Goal: Task Accomplishment & Management: Manage account settings

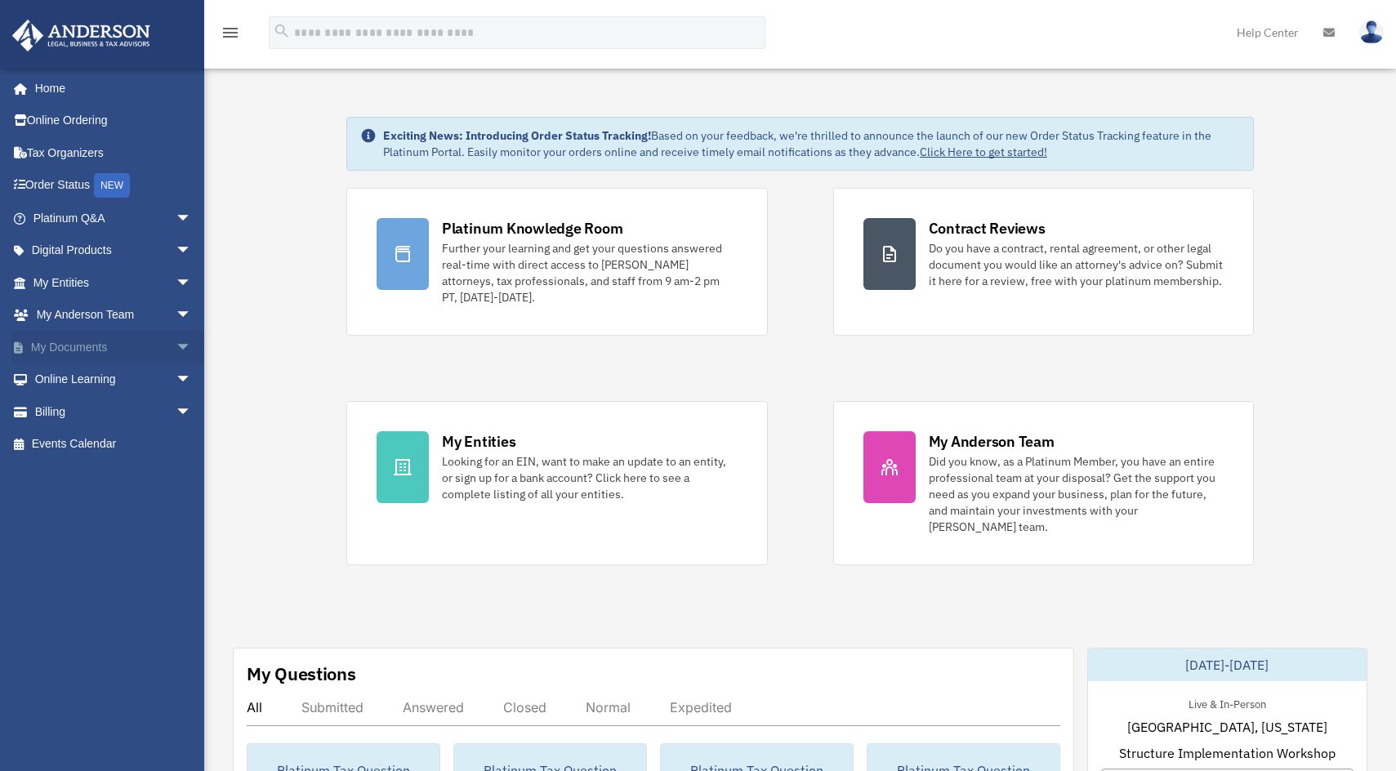
click at [83, 346] on link "My Documents arrow_drop_down" at bounding box center [113, 347] width 205 height 33
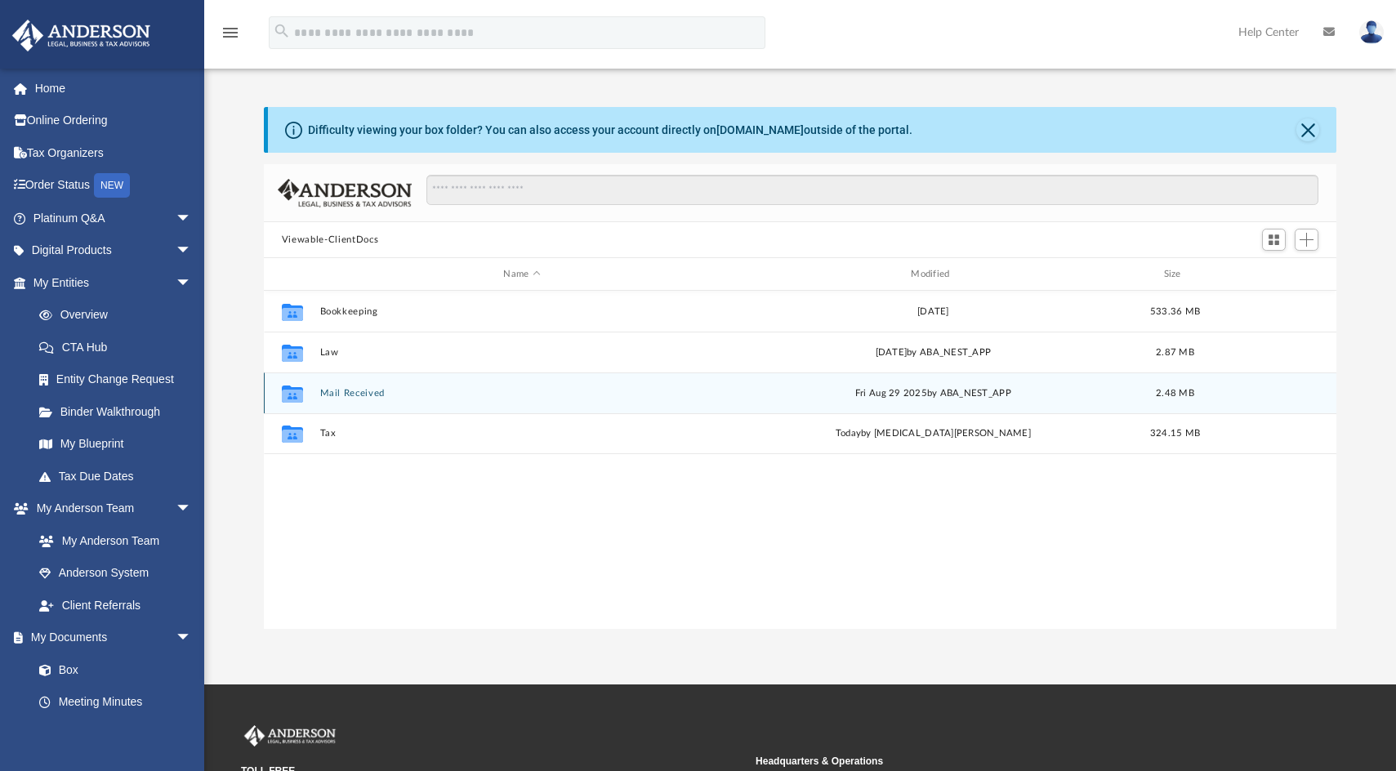
scroll to position [359, 1060]
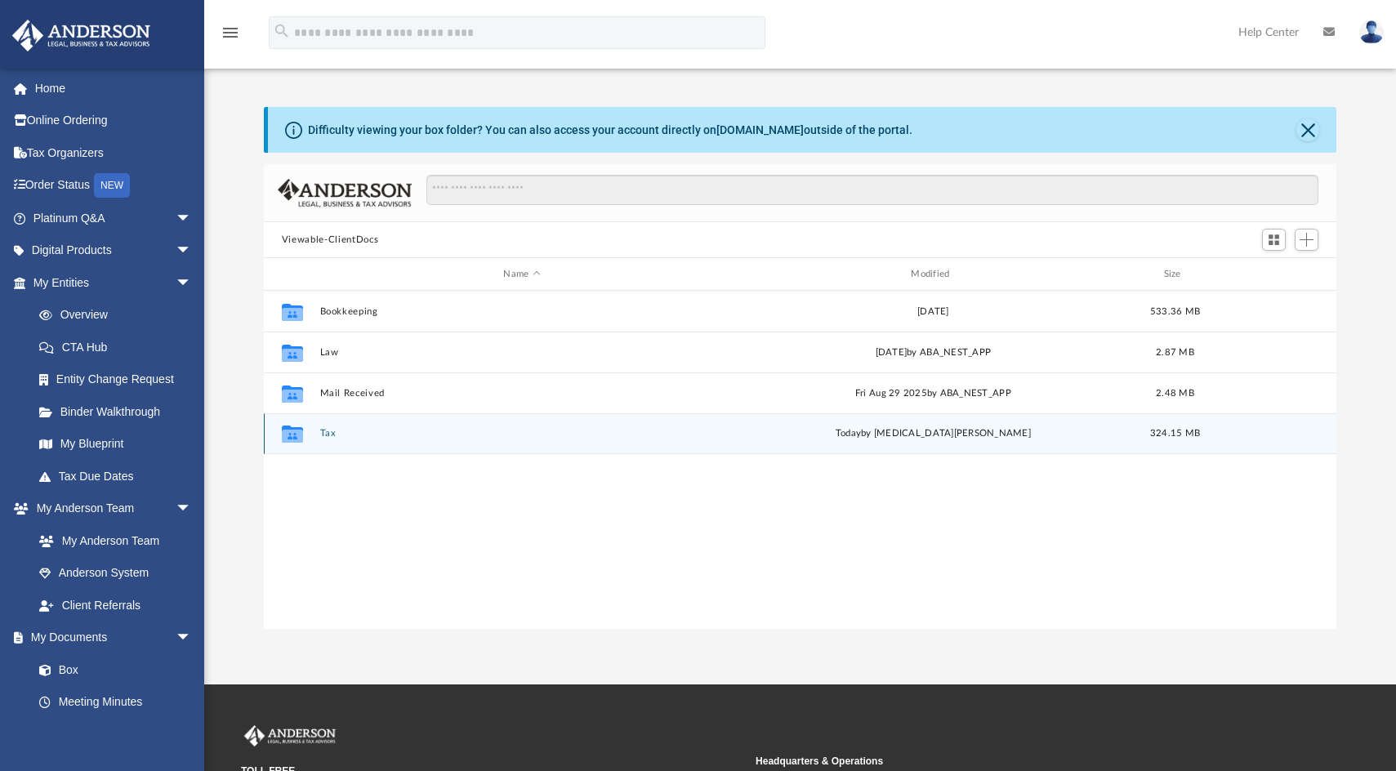
click at [326, 430] on button "Tax" at bounding box center [521, 433] width 404 height 11
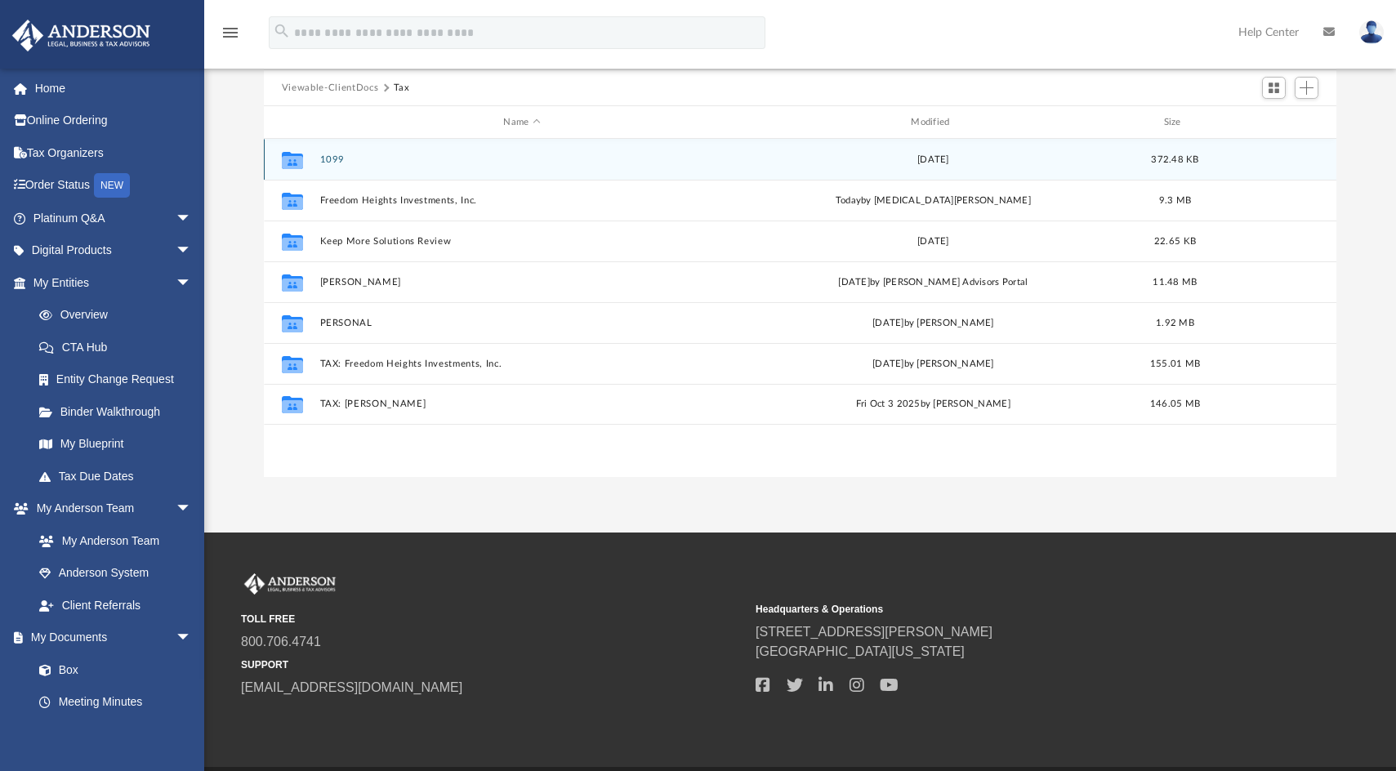
scroll to position [206, 0]
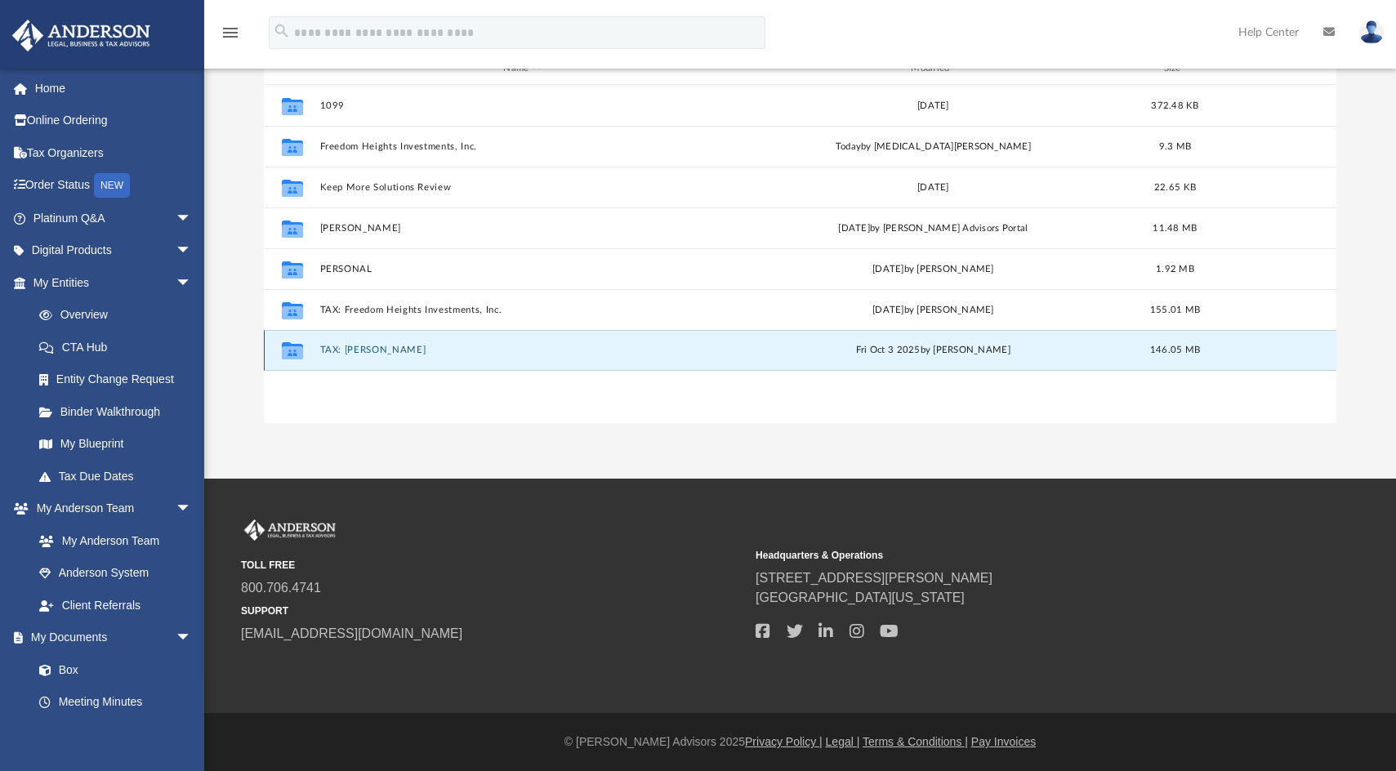
click at [396, 351] on button "TAX: [PERSON_NAME]" at bounding box center [521, 350] width 404 height 11
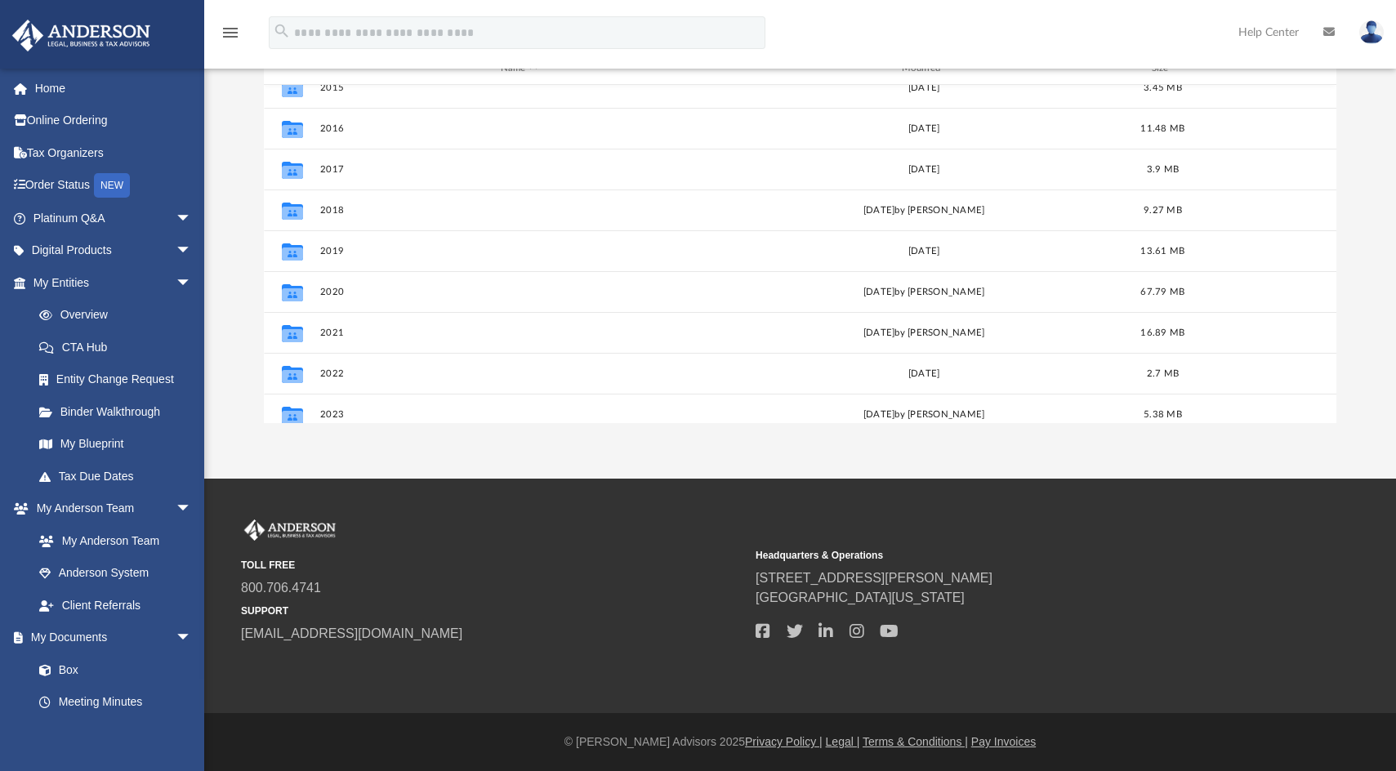
scroll to position [111, 0]
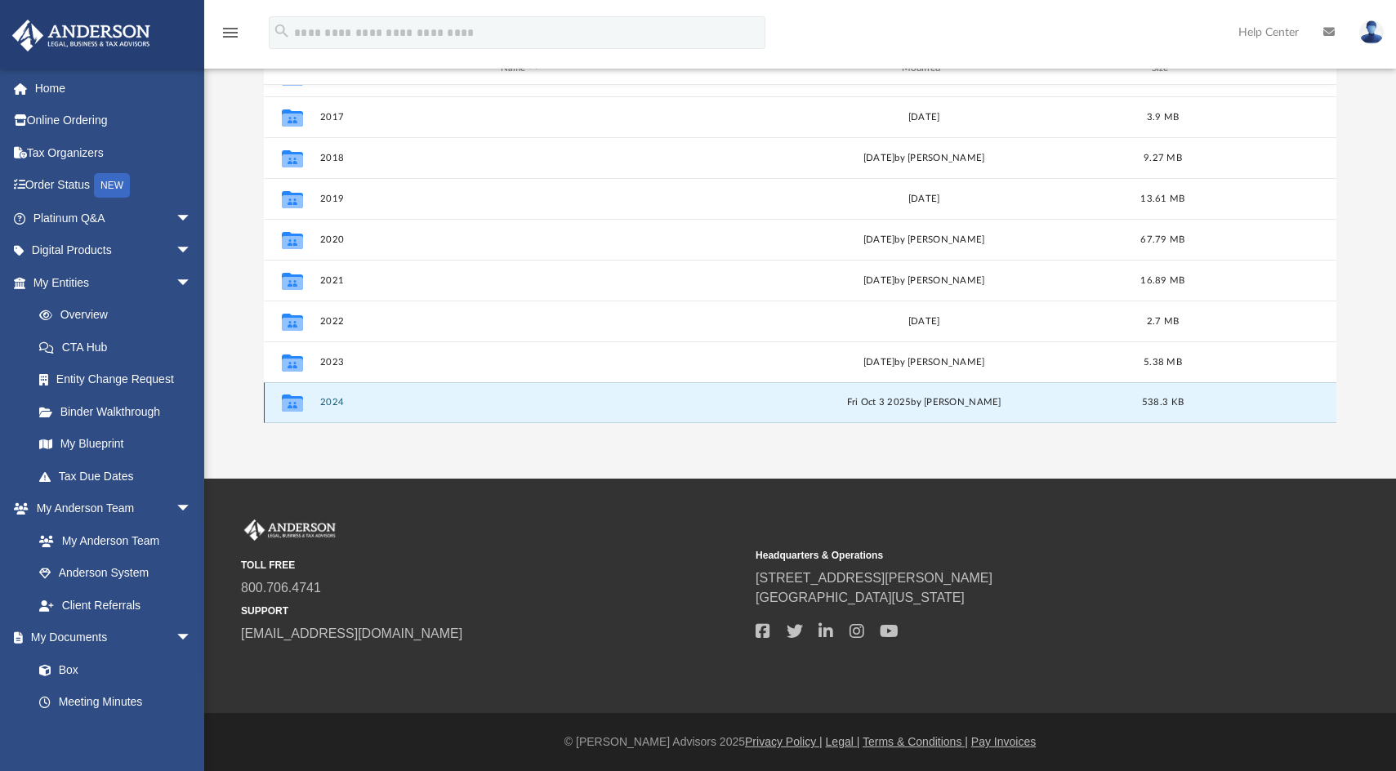
click at [332, 405] on button "2024" at bounding box center [518, 402] width 398 height 11
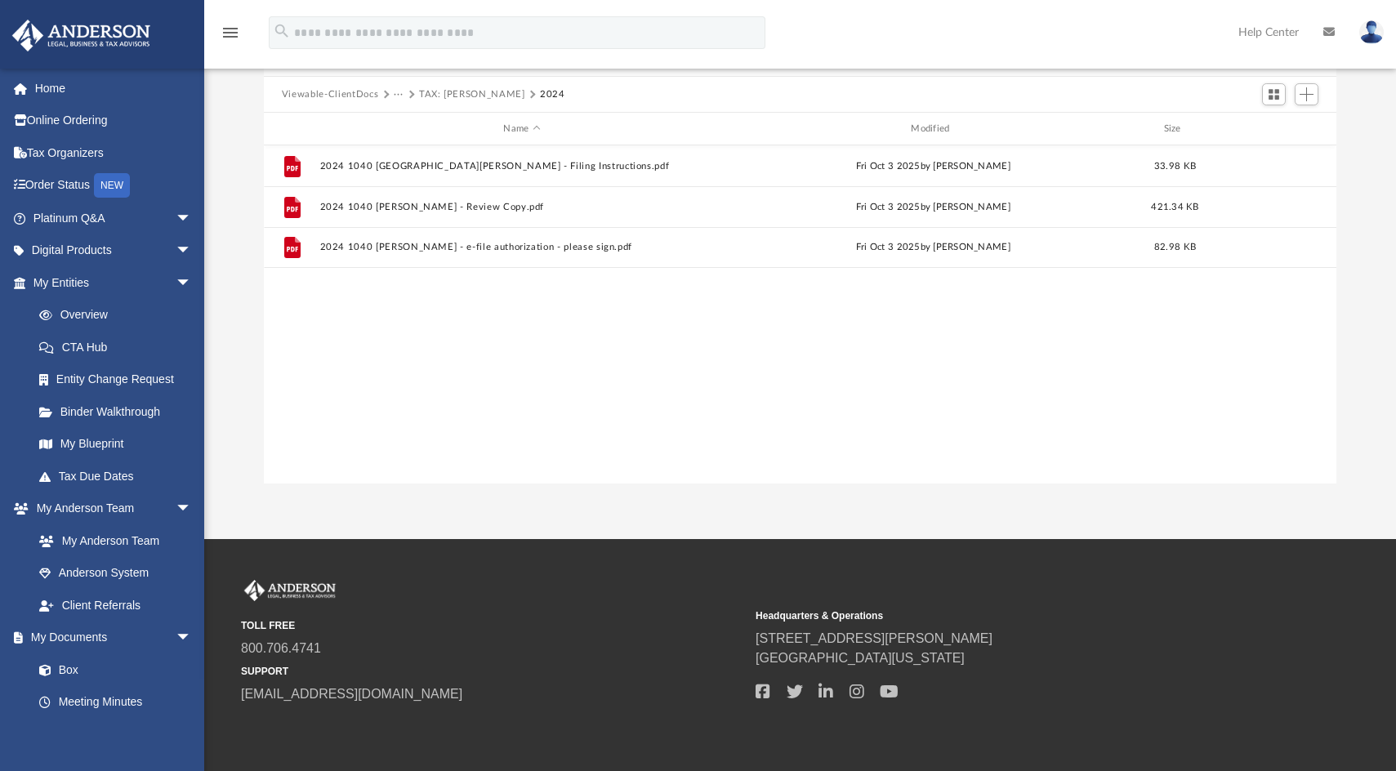
scroll to position [42, 0]
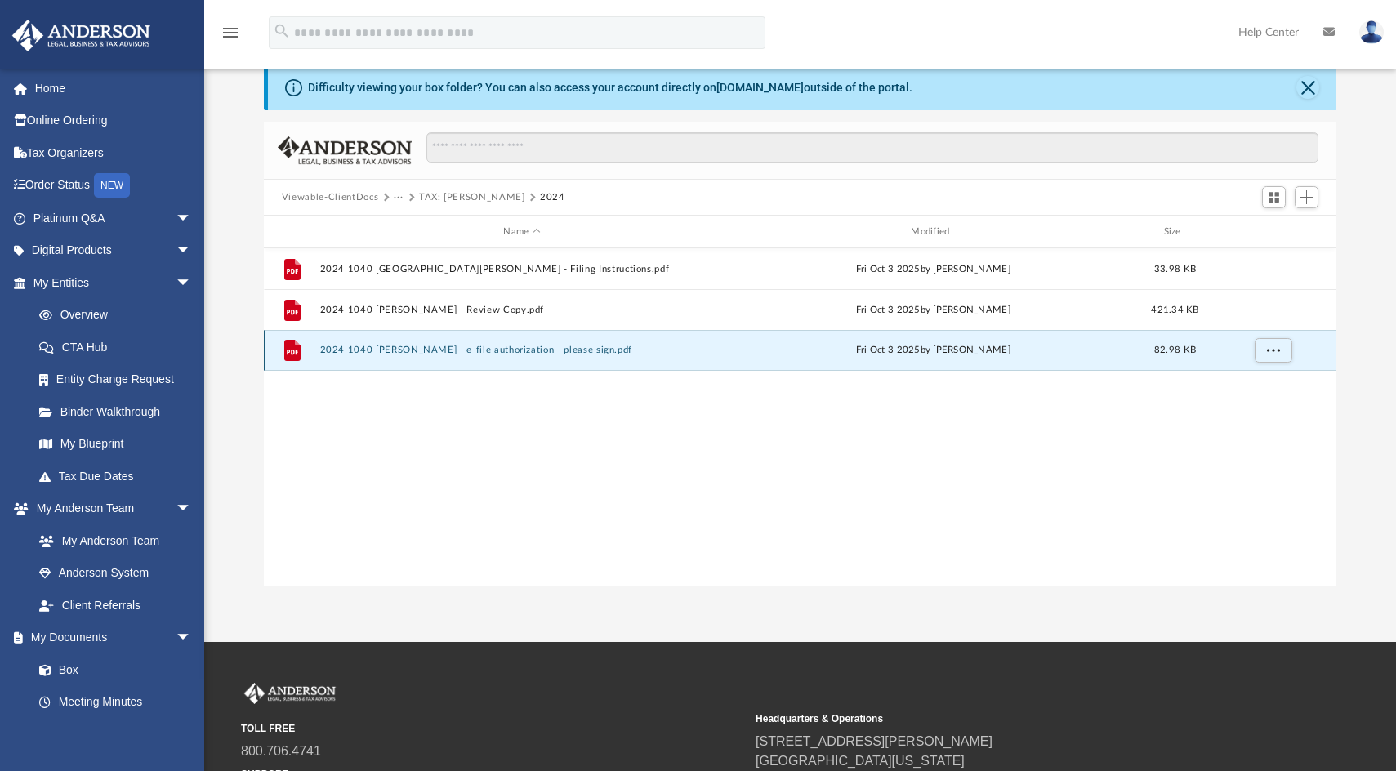
click at [486, 355] on button "2024 1040 [PERSON_NAME] - e-file authorization - please sign.pdf" at bounding box center [521, 350] width 404 height 11
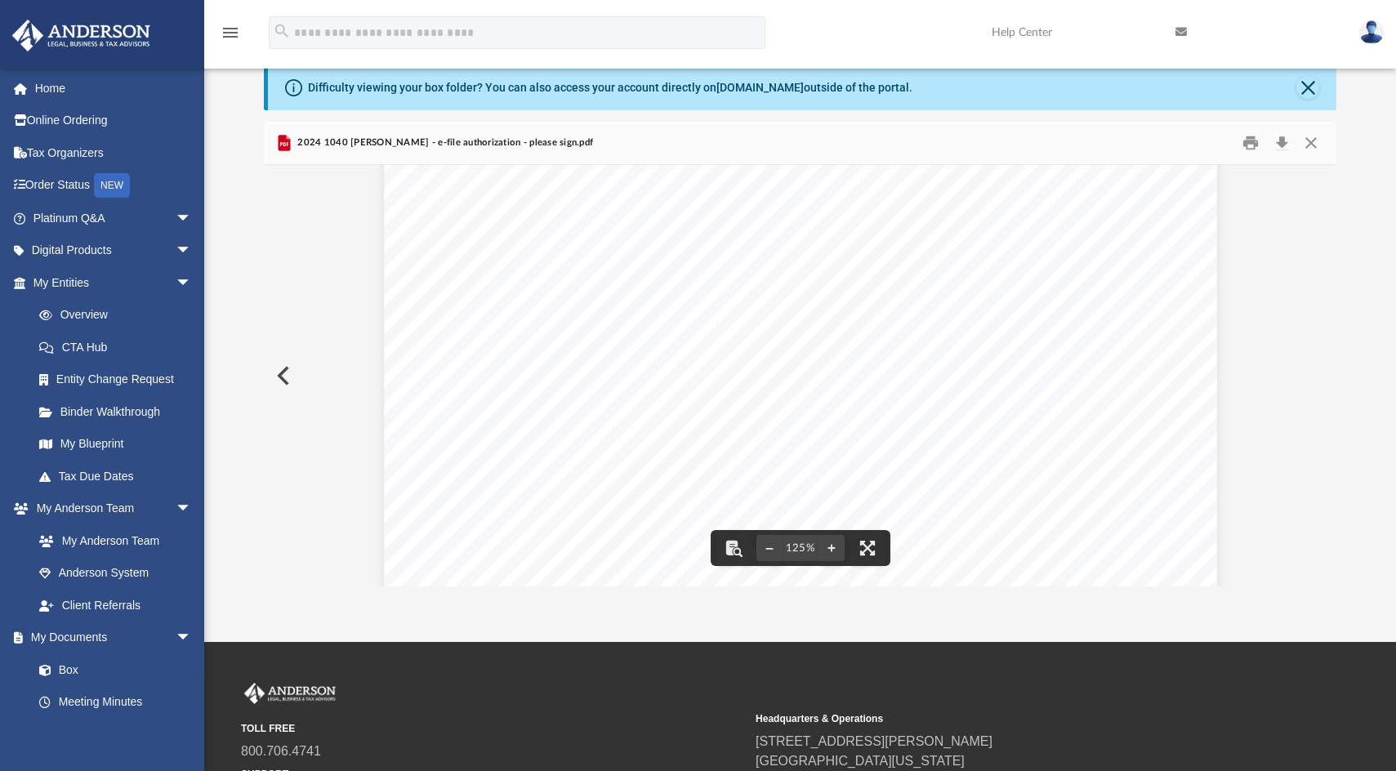
scroll to position [681, 0]
click at [1279, 140] on button "Download" at bounding box center [1281, 143] width 29 height 25
click at [1281, 144] on button "Download" at bounding box center [1281, 143] width 29 height 25
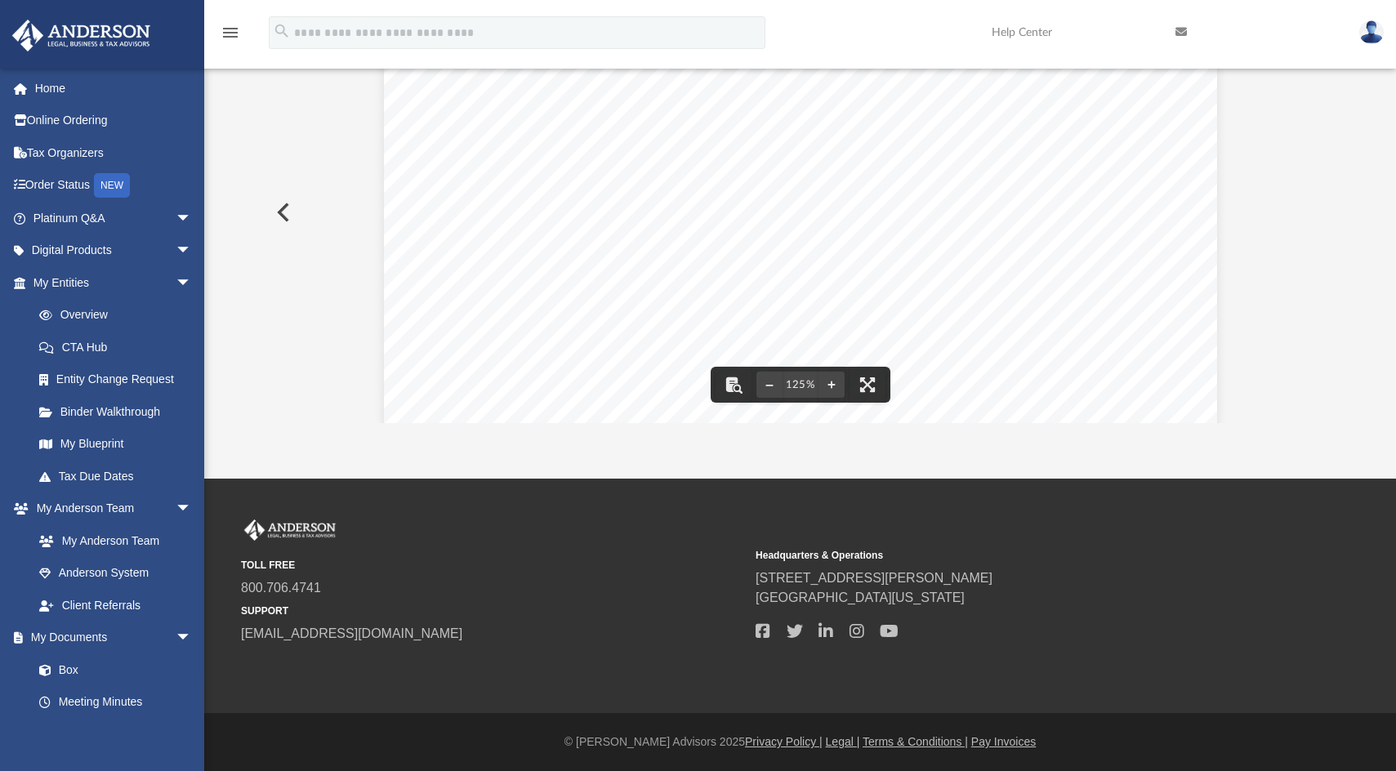
scroll to position [0, 0]
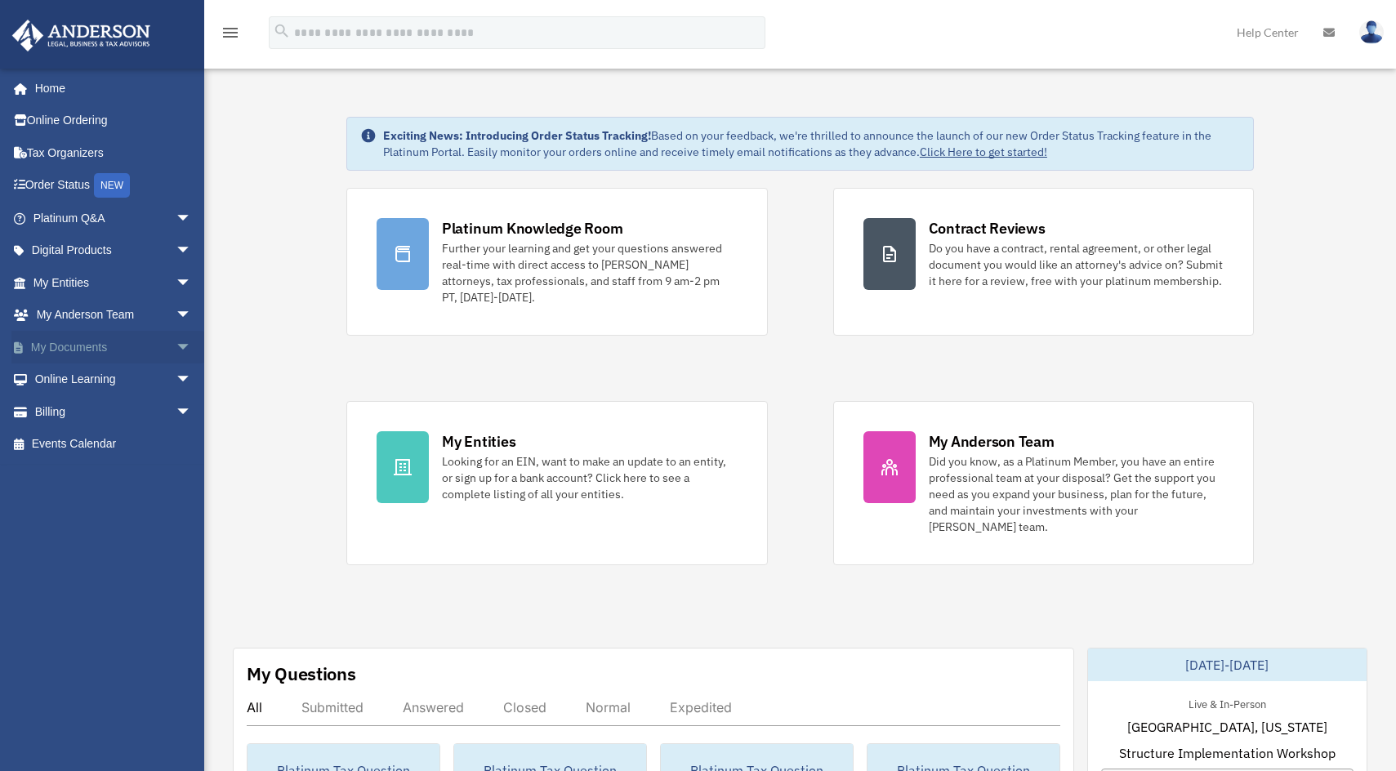
click at [81, 341] on link "My Documents arrow_drop_down" at bounding box center [113, 347] width 205 height 33
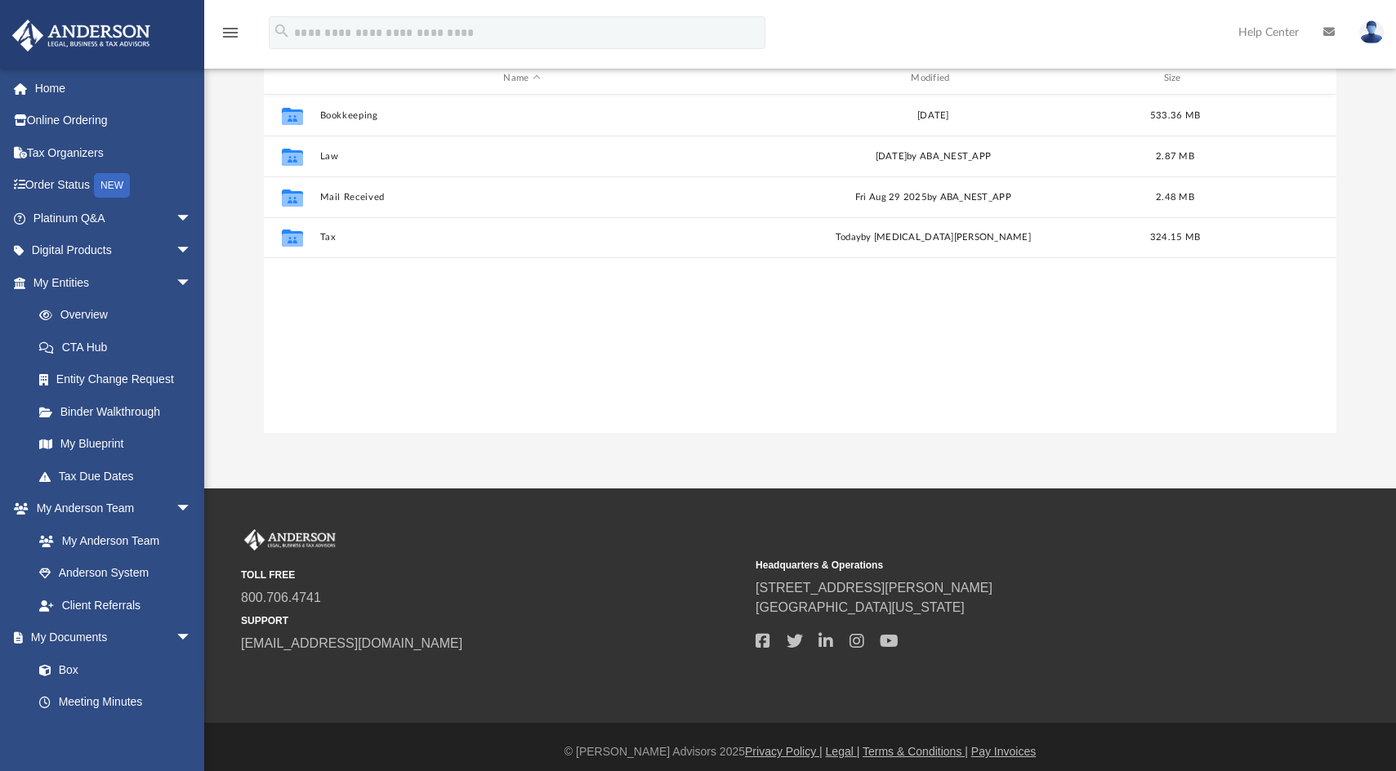
scroll to position [206, 0]
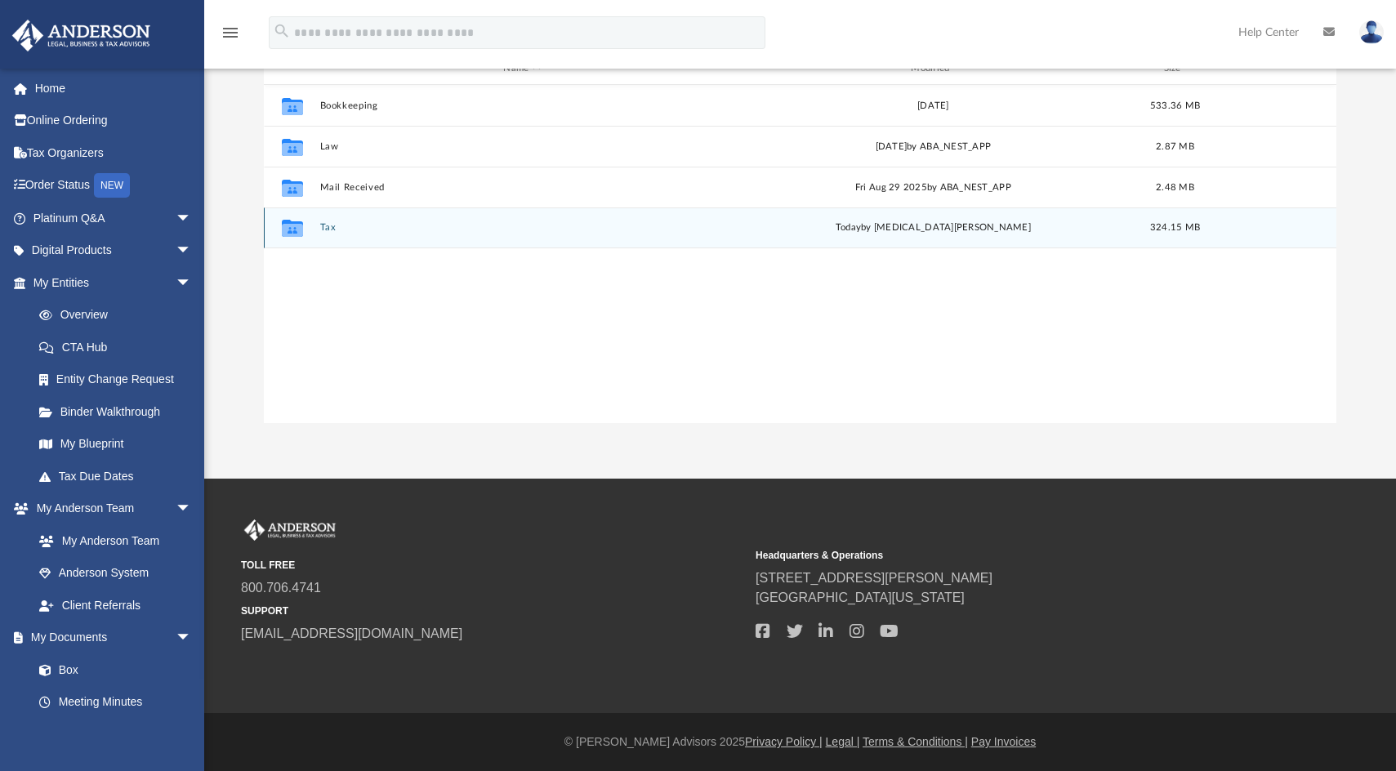
click at [316, 224] on div "Collaborated Folder Tax [DATE] by [MEDICAL_DATA][PERSON_NAME] 324.15 MB" at bounding box center [800, 227] width 1072 height 41
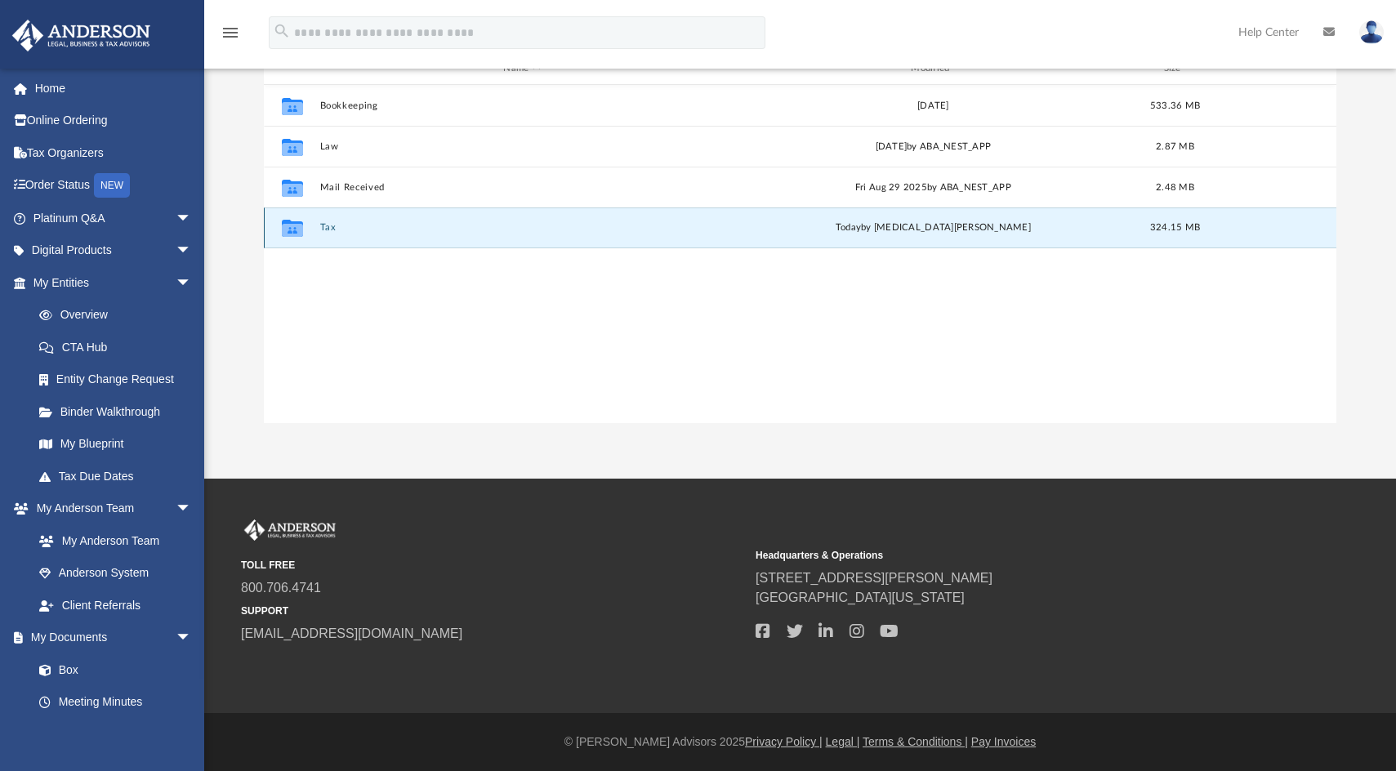
click at [323, 230] on button "Tax" at bounding box center [521, 227] width 404 height 11
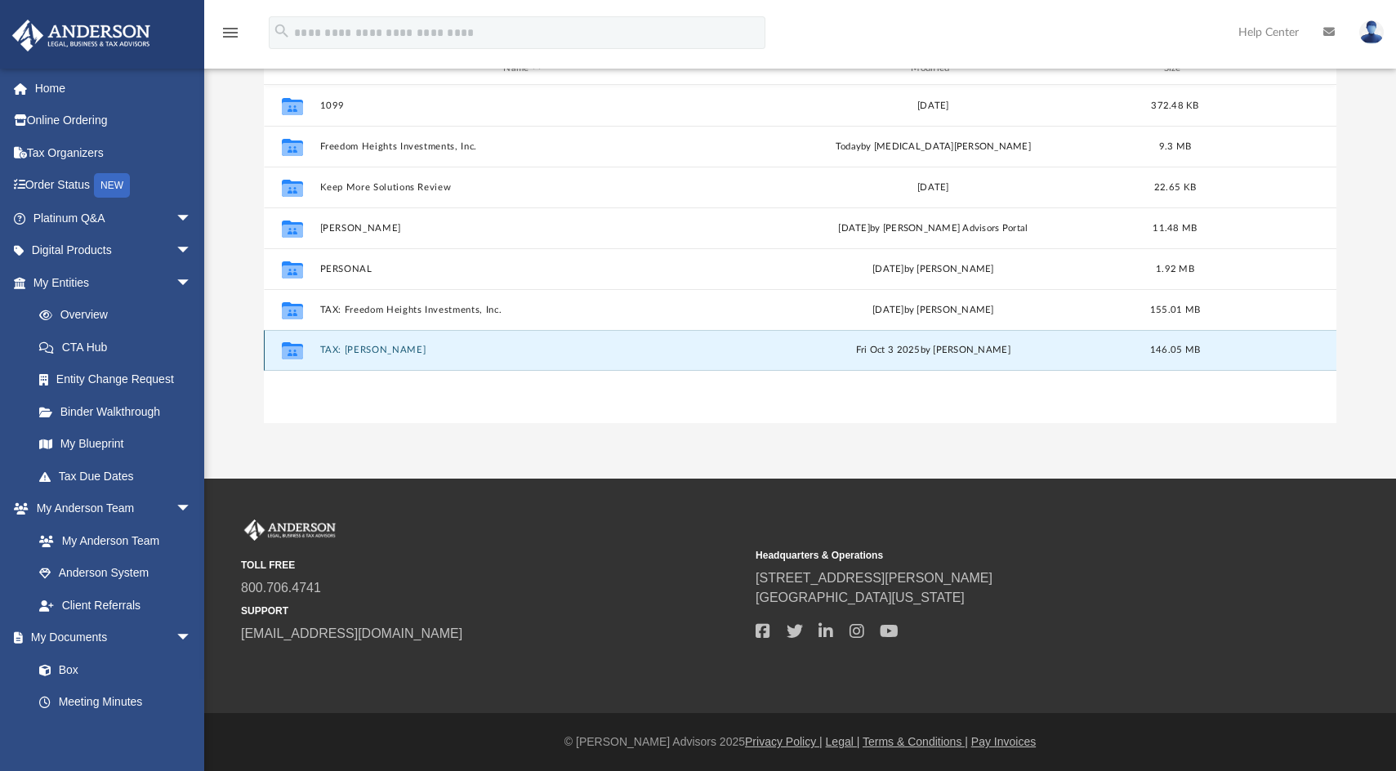
click at [356, 349] on button "TAX: [PERSON_NAME]" at bounding box center [521, 350] width 404 height 11
click at [356, 352] on button "TAX: [PERSON_NAME]" at bounding box center [521, 350] width 404 height 11
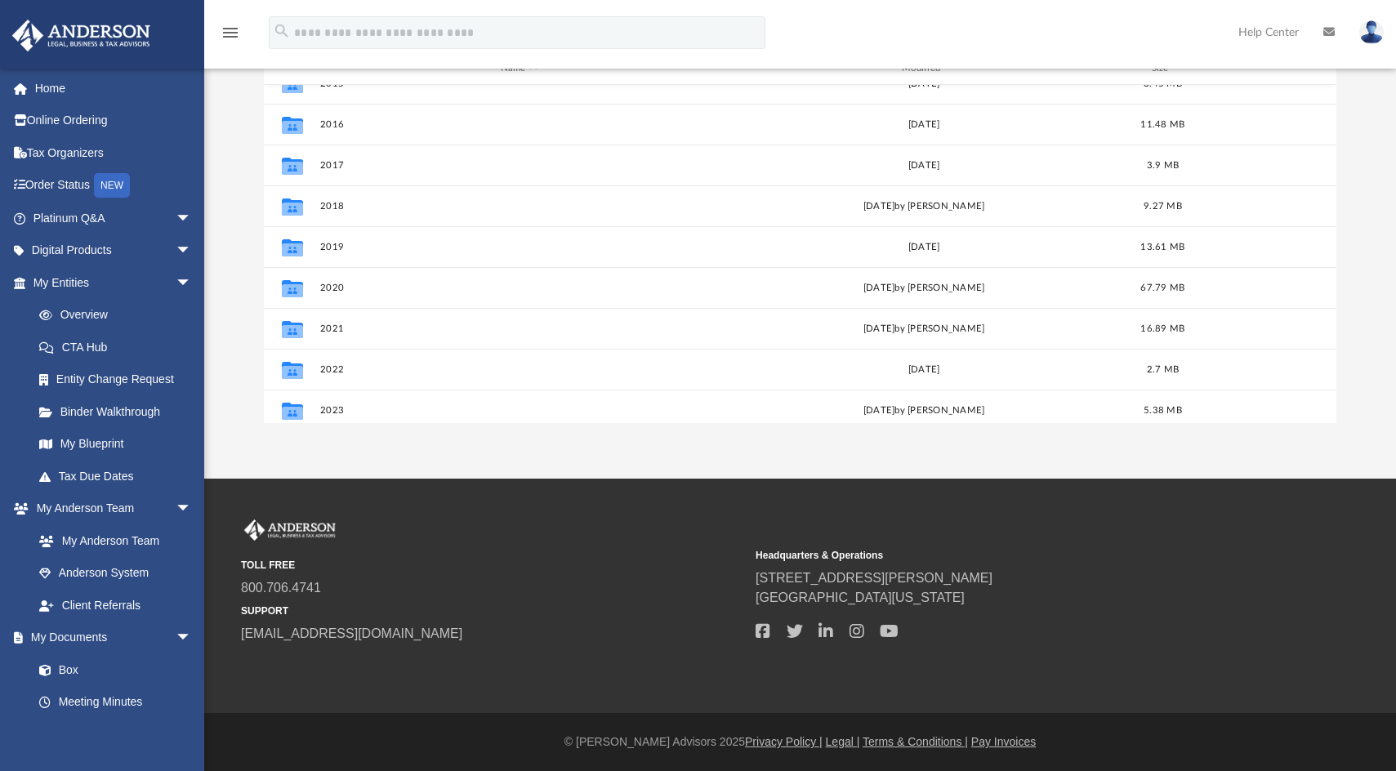
scroll to position [111, 0]
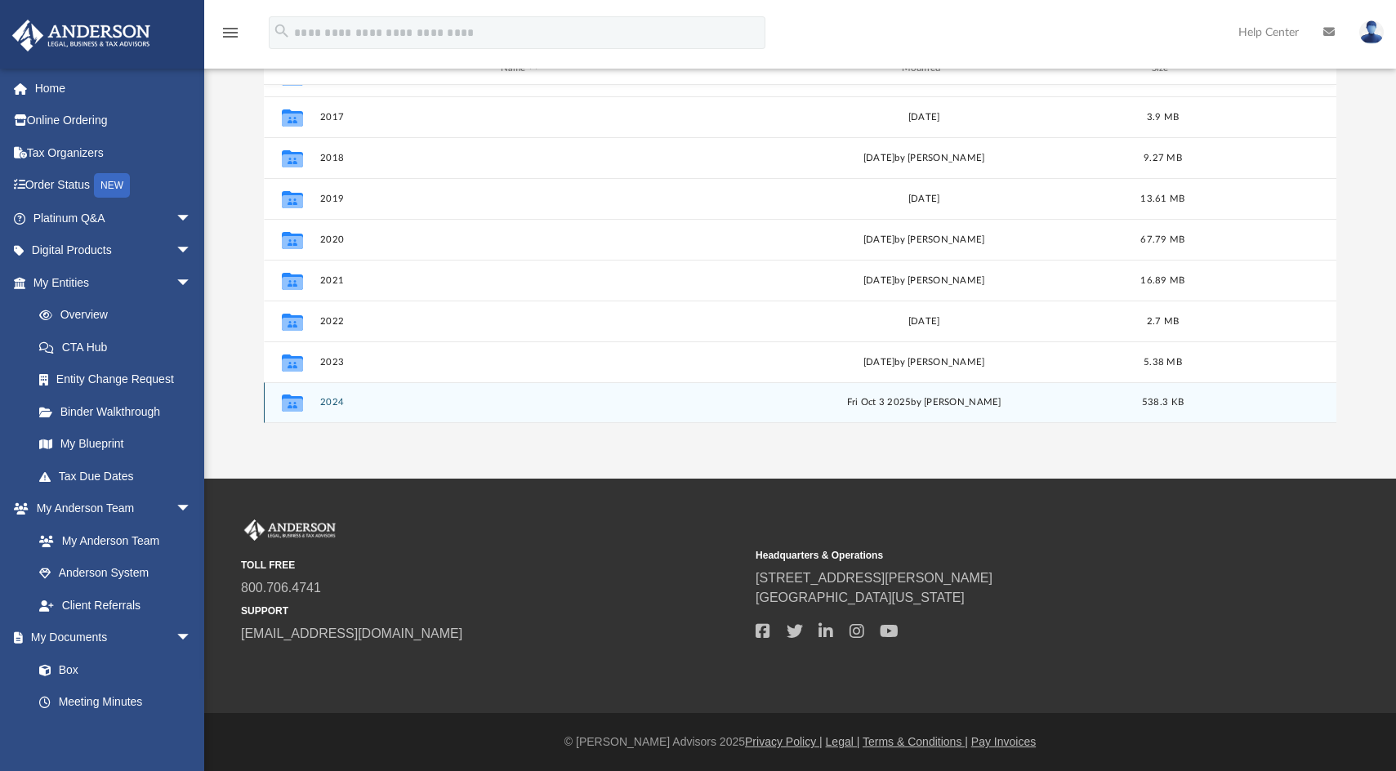
click at [328, 405] on button "2024" at bounding box center [518, 402] width 398 height 11
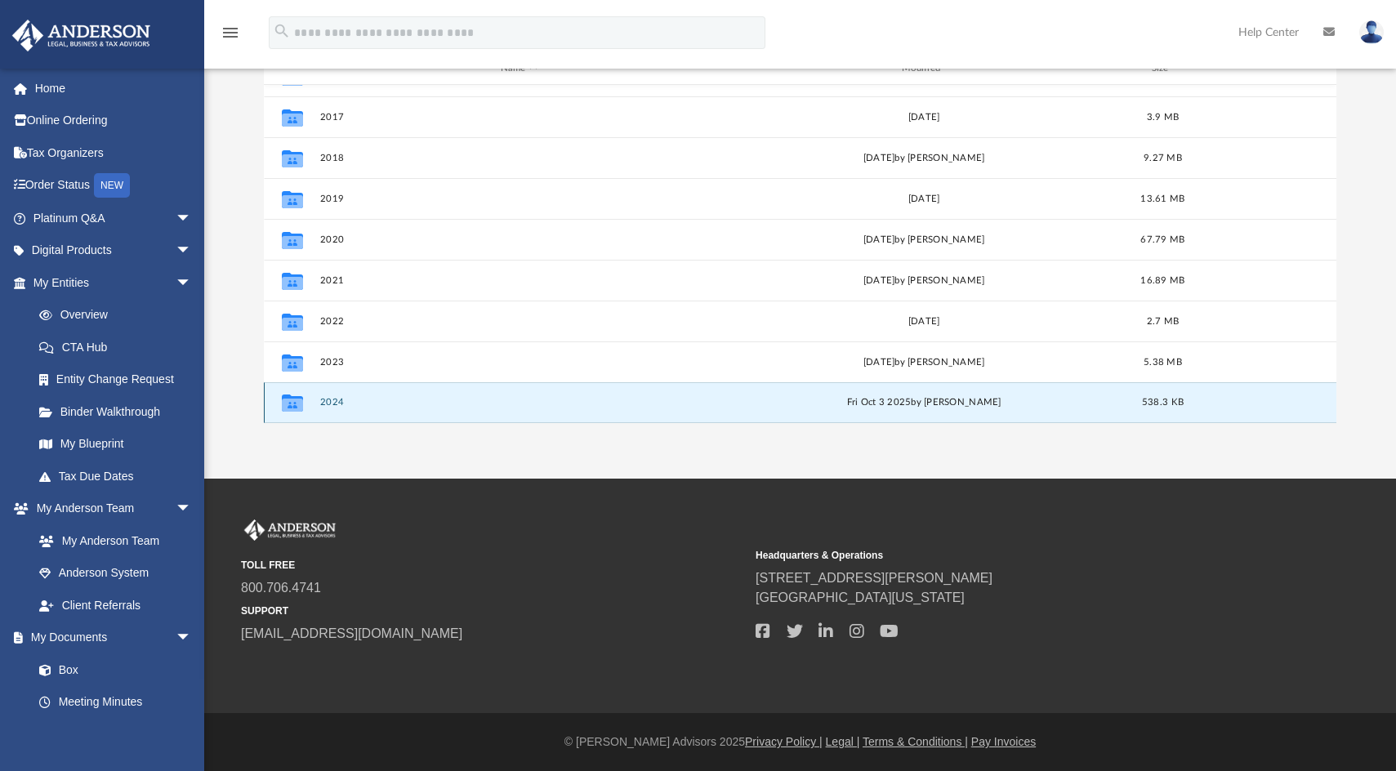
click at [328, 405] on button "2024" at bounding box center [518, 402] width 398 height 11
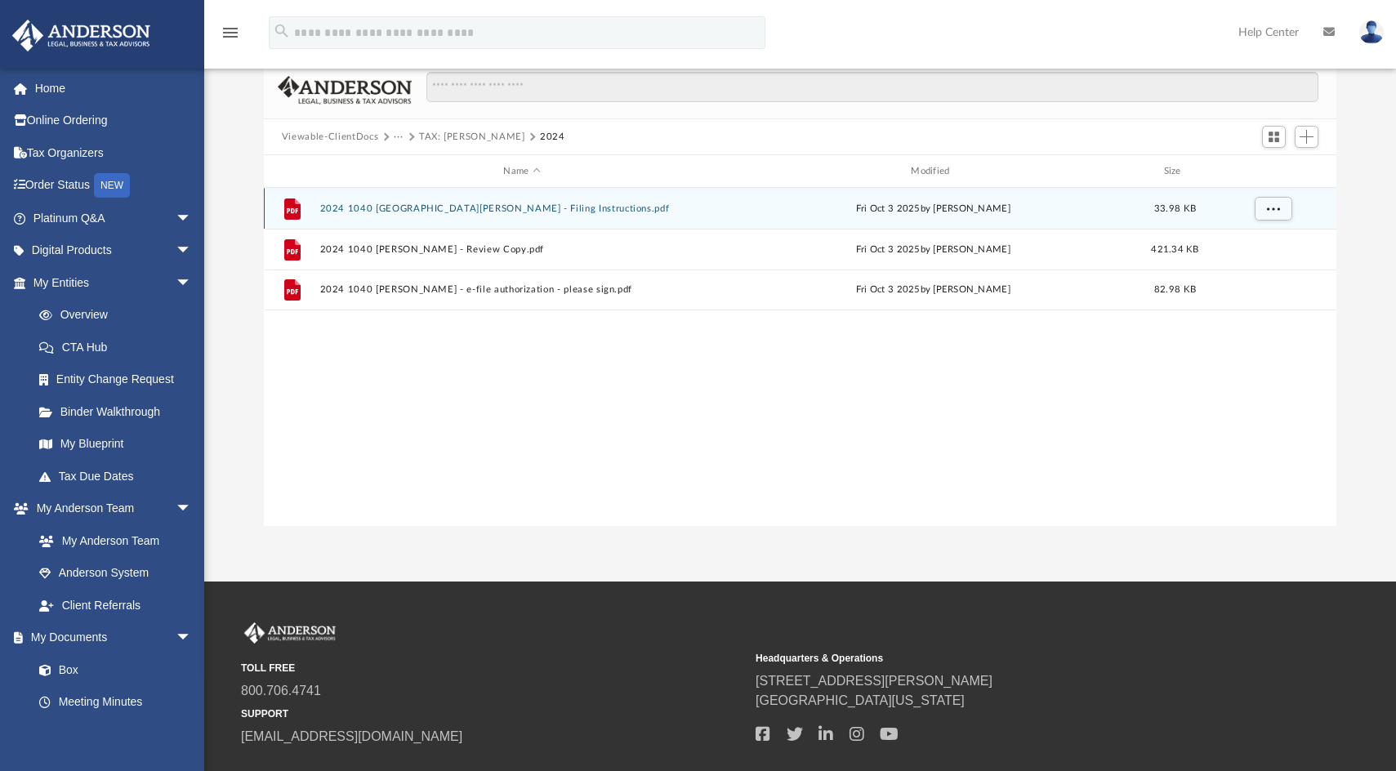
scroll to position [0, 0]
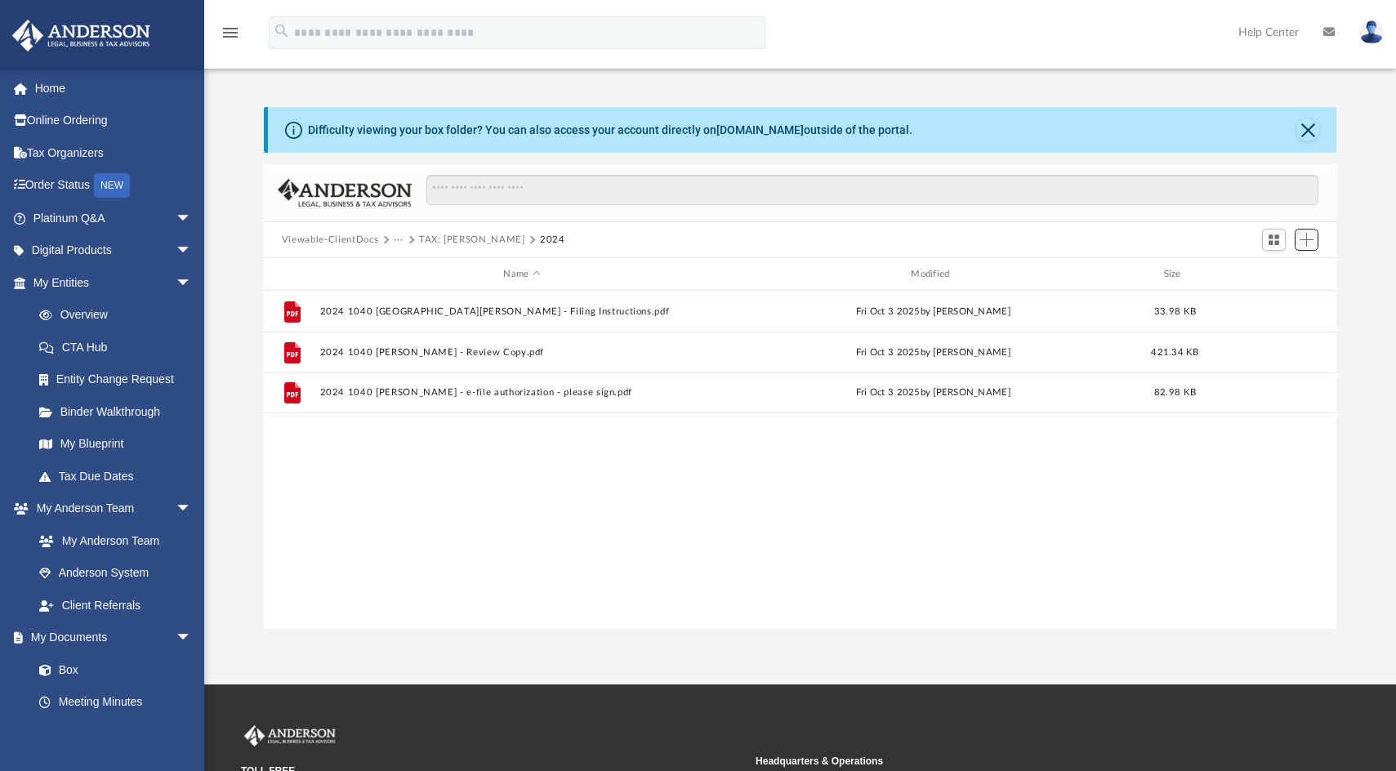
click at [1311, 238] on span "Add" at bounding box center [1306, 240] width 14 height 14
click at [1288, 274] on li "Upload" at bounding box center [1283, 272] width 52 height 17
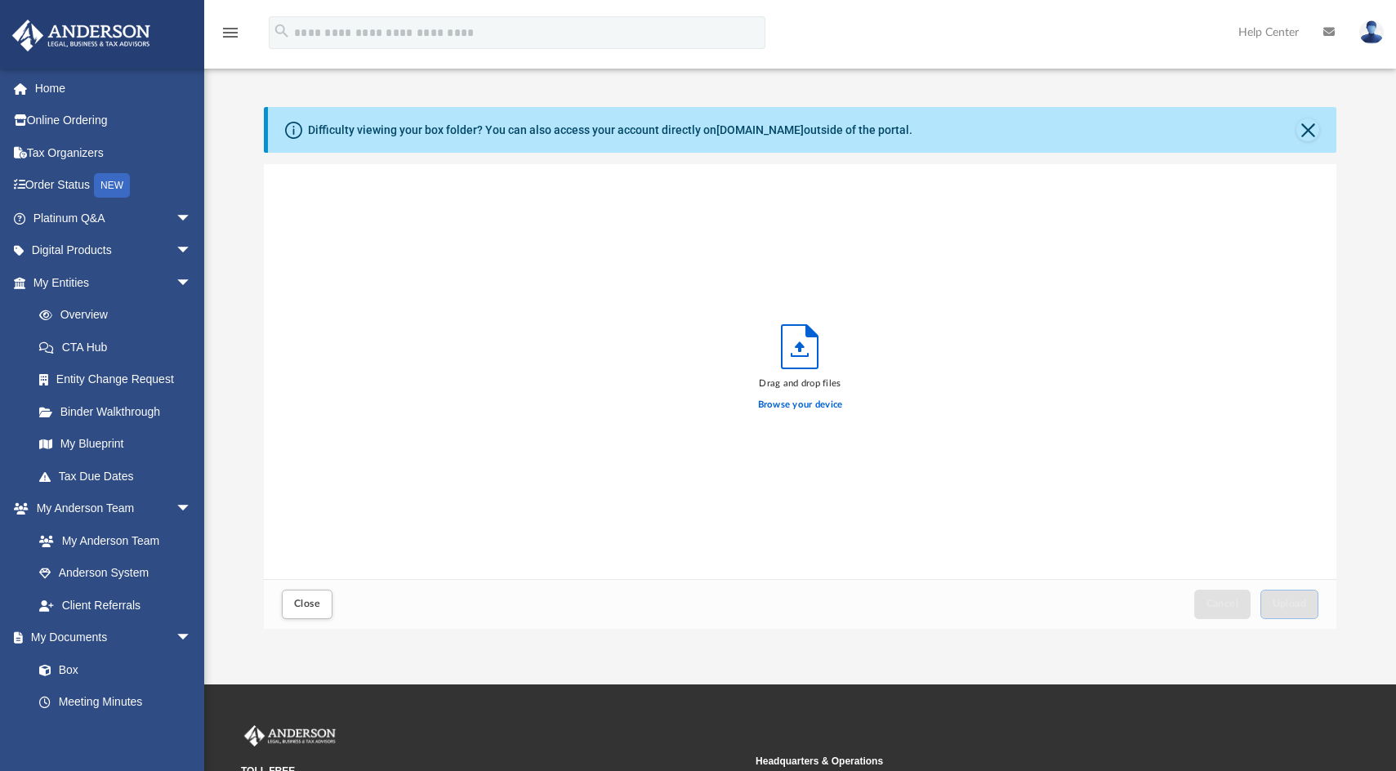
scroll to position [402, 1060]
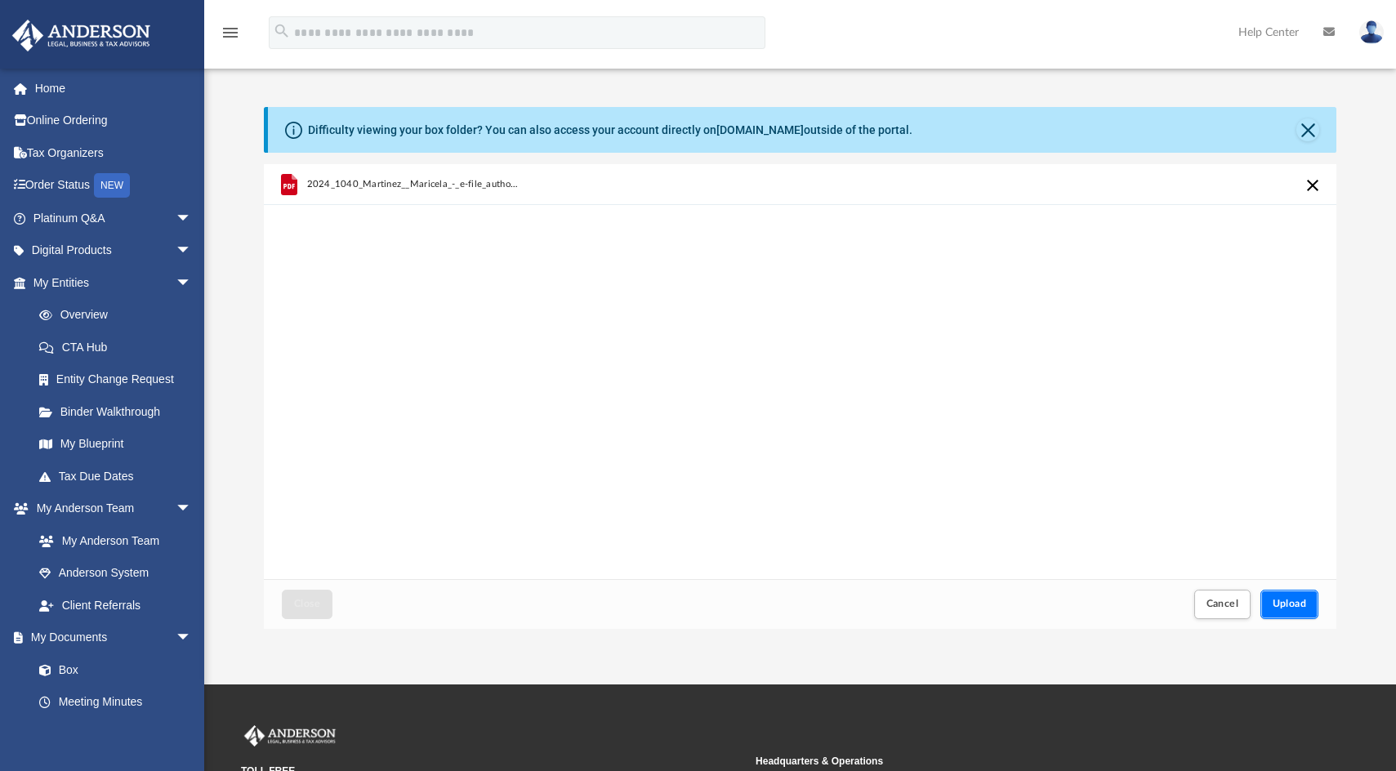
click at [1296, 601] on span "Upload" at bounding box center [1290, 604] width 34 height 10
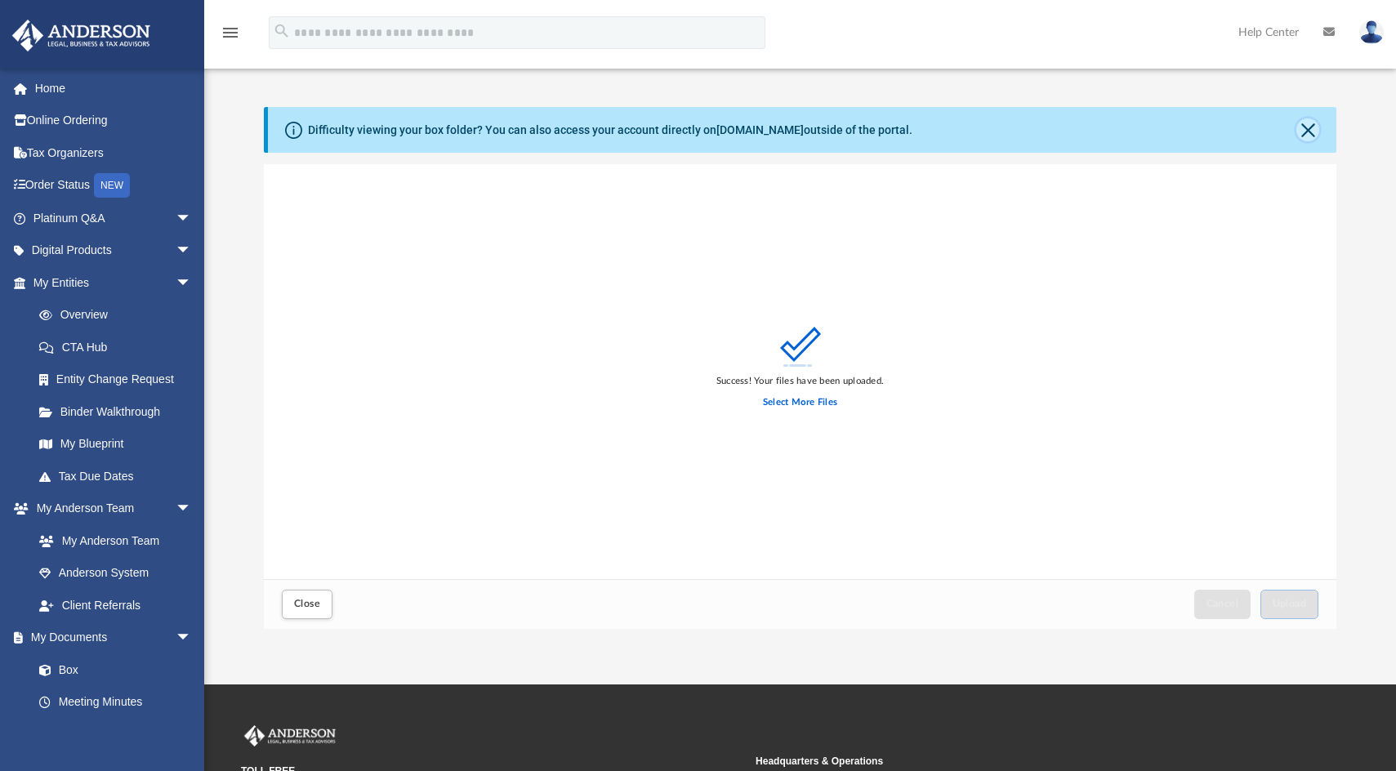
click at [1308, 127] on button "Close" at bounding box center [1307, 129] width 23 height 23
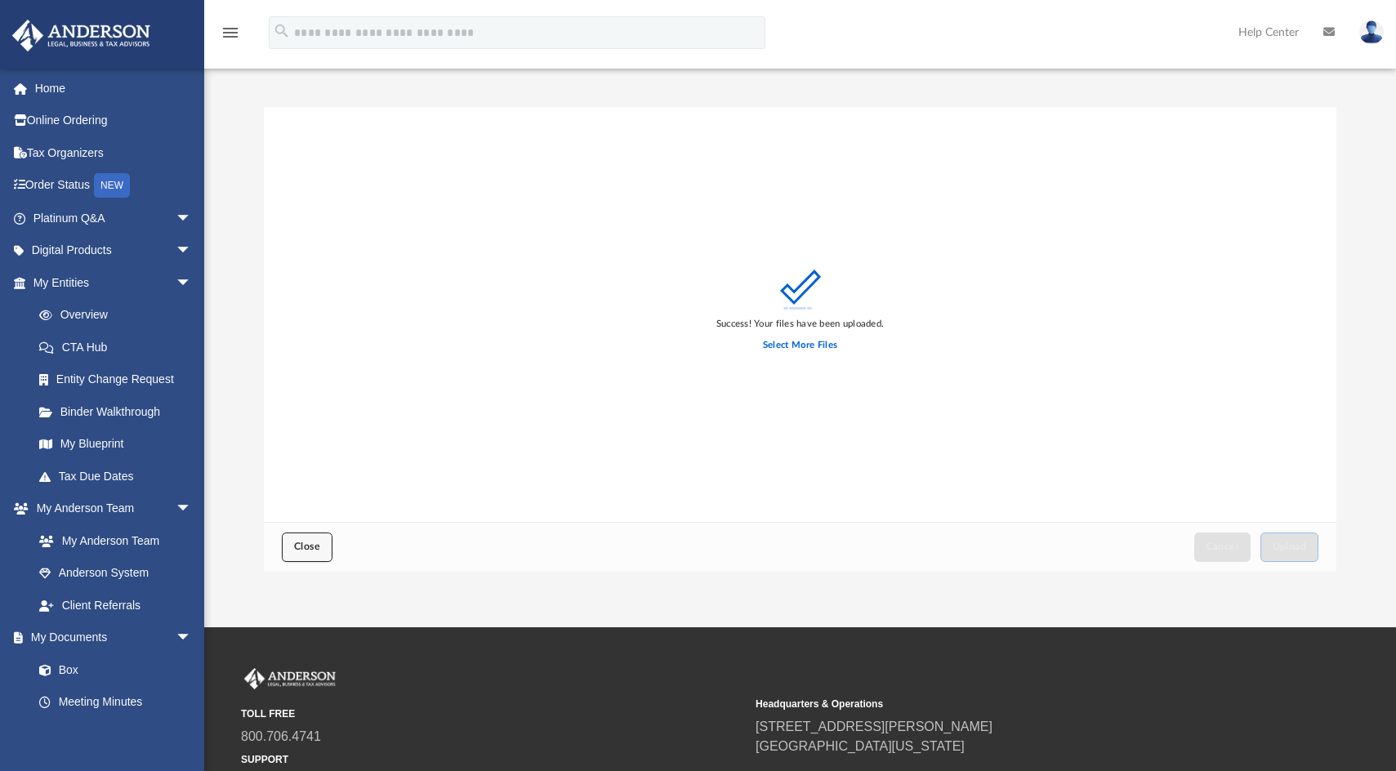
click at [315, 549] on span "Close" at bounding box center [307, 547] width 26 height 10
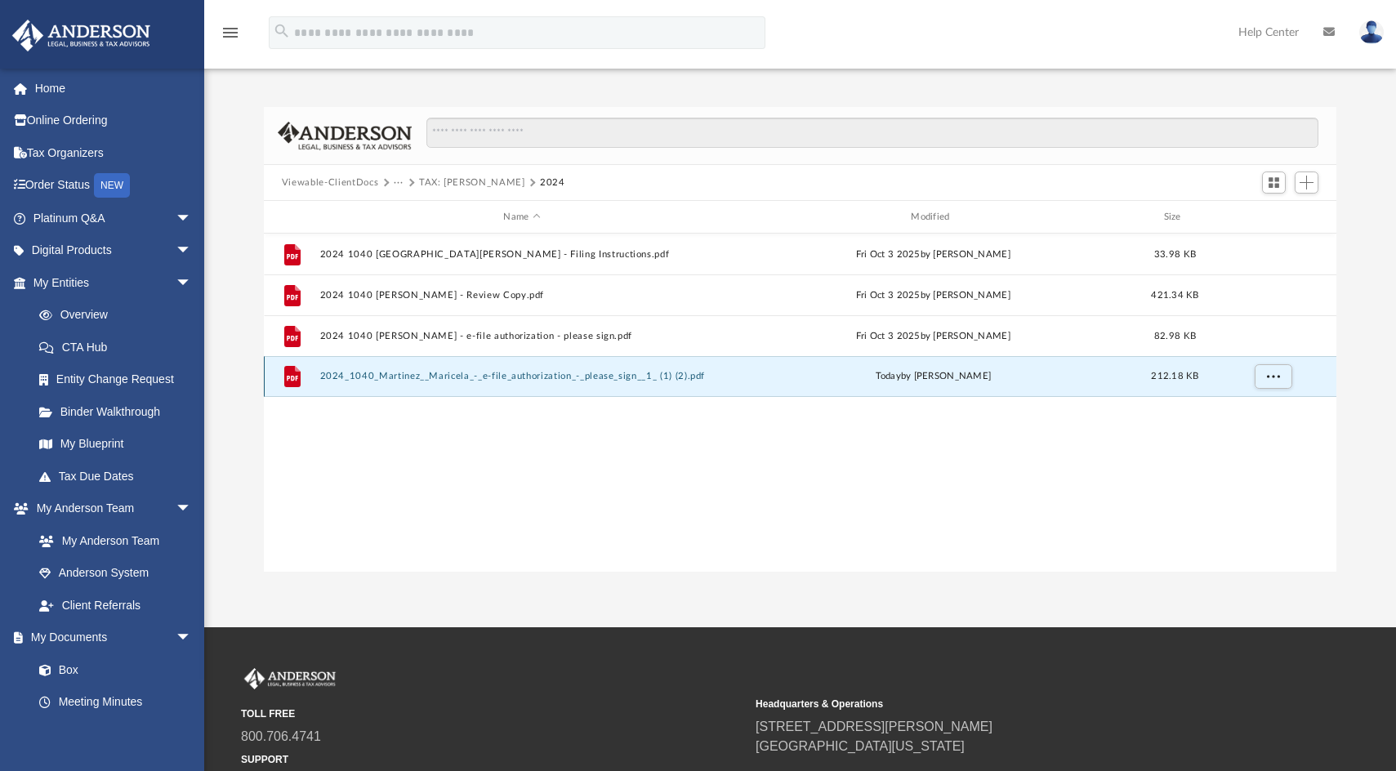
click at [527, 377] on button "2024_1040_Martinez__Maricela_-_e-file_authorization_-_please_sign__1_ (1) (2).p…" at bounding box center [521, 376] width 404 height 11
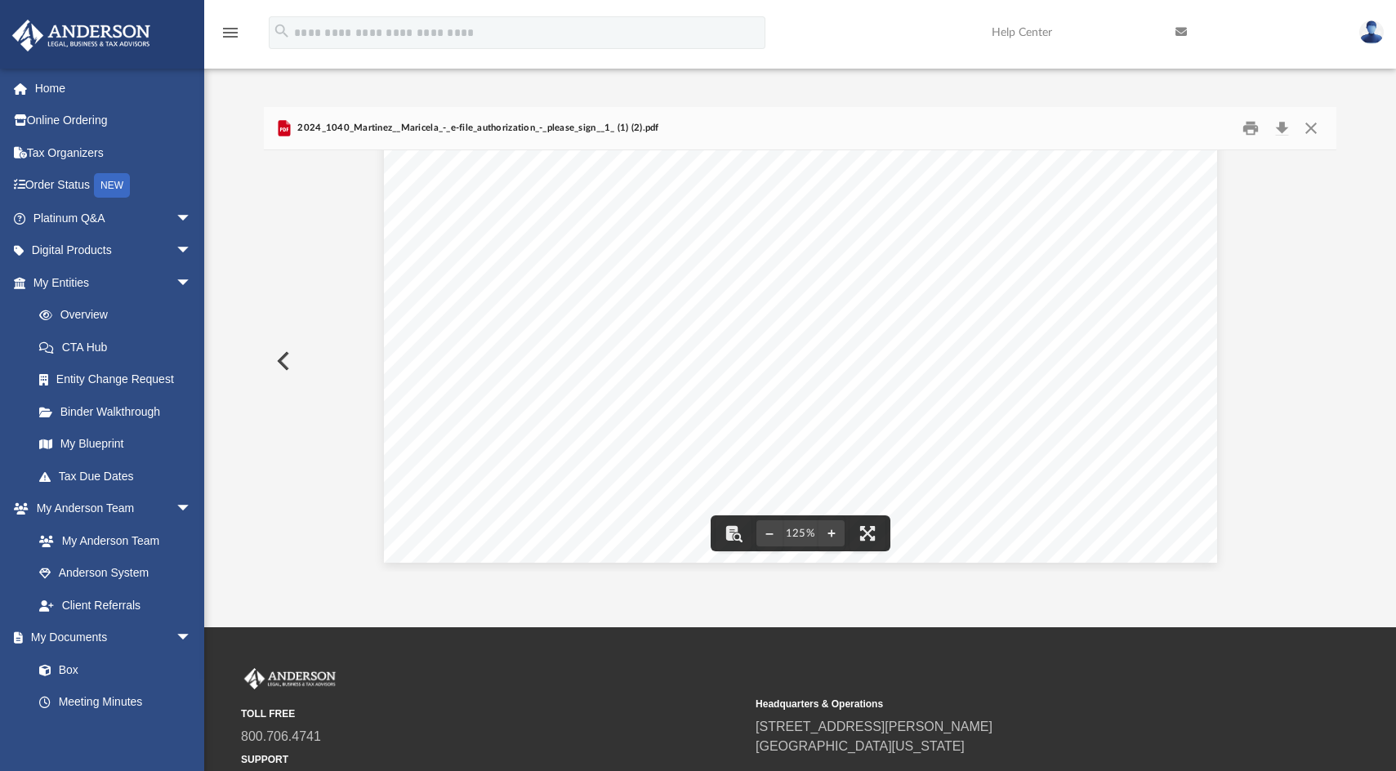
scroll to position [681, 0]
